Goal: Transaction & Acquisition: Download file/media

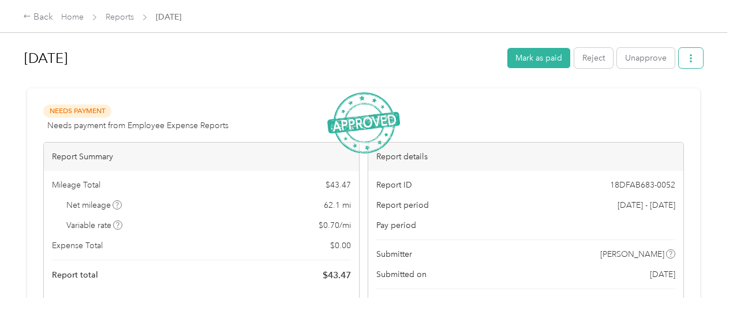
drag, startPoint x: 696, startPoint y: 54, endPoint x: 688, endPoint y: 62, distance: 11.0
click at [696, 54] on button "button" at bounding box center [691, 58] width 24 height 20
click at [654, 98] on span "Download" at bounding box center [655, 100] width 38 height 12
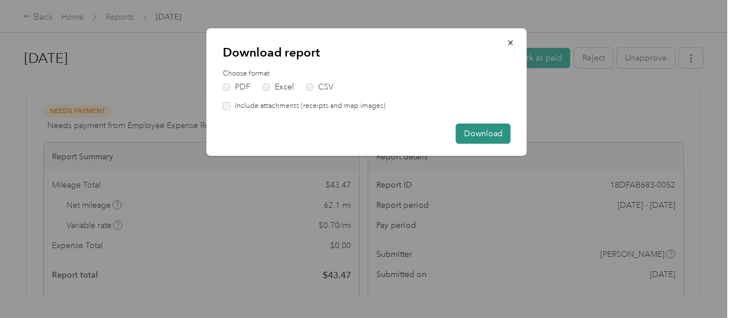
click at [502, 133] on button "Download" at bounding box center [483, 134] width 55 height 20
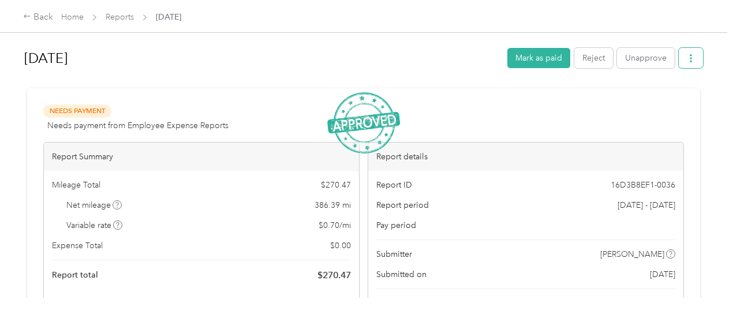
click at [697, 61] on button "button" at bounding box center [691, 58] width 24 height 20
click at [665, 99] on span "Download" at bounding box center [655, 100] width 38 height 12
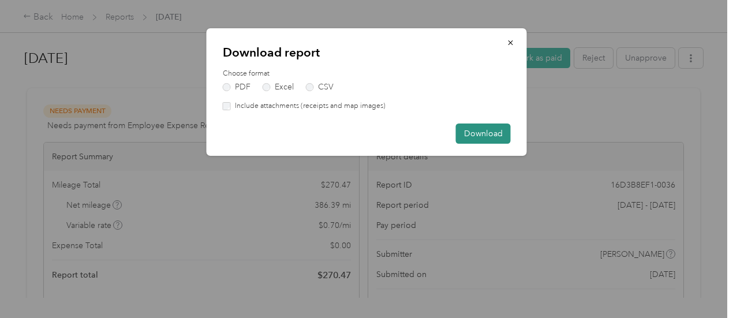
click at [483, 137] on button "Download" at bounding box center [483, 134] width 55 height 20
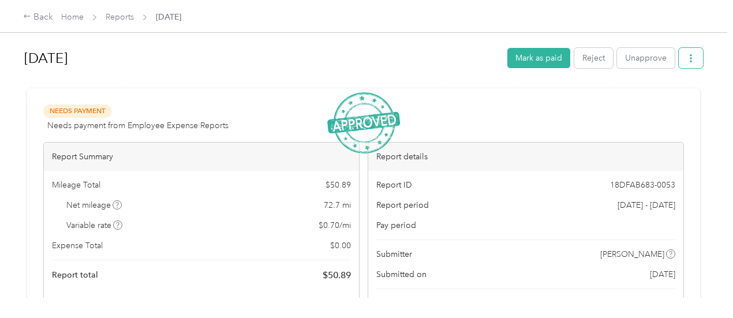
click at [691, 59] on icon "button" at bounding box center [691, 58] width 8 height 8
click at [649, 99] on span "Download" at bounding box center [655, 100] width 38 height 12
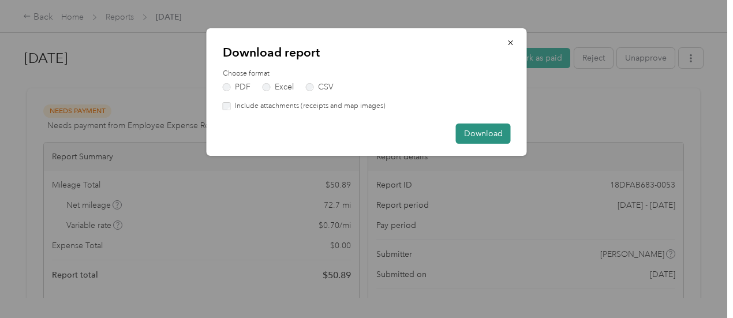
click at [495, 128] on button "Download" at bounding box center [483, 134] width 55 height 20
